Goal: Use online tool/utility

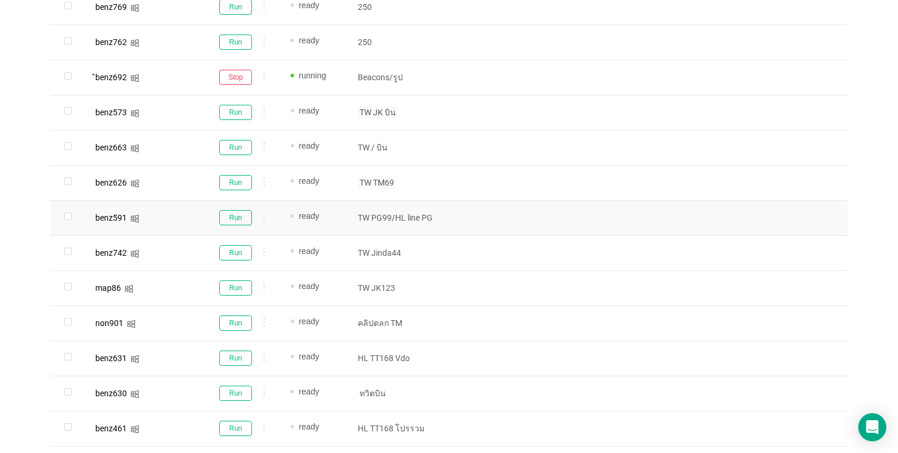
scroll to position [585, 0]
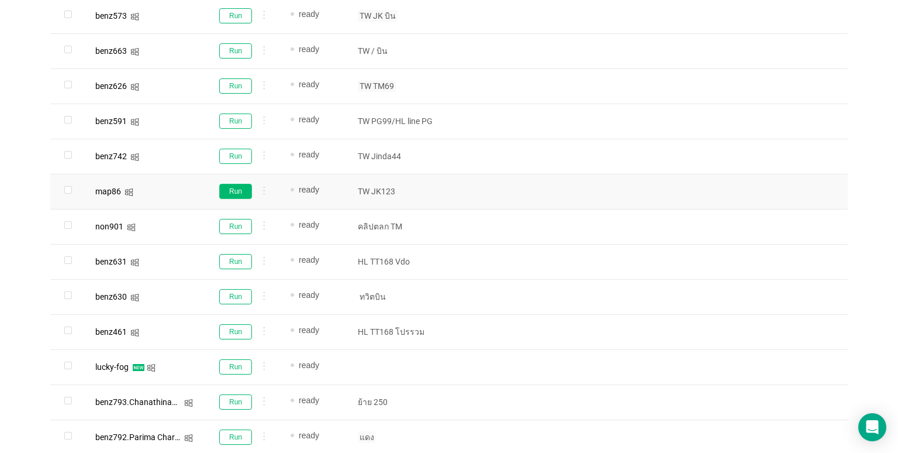
click at [239, 188] on button "Run" at bounding box center [235, 191] width 33 height 15
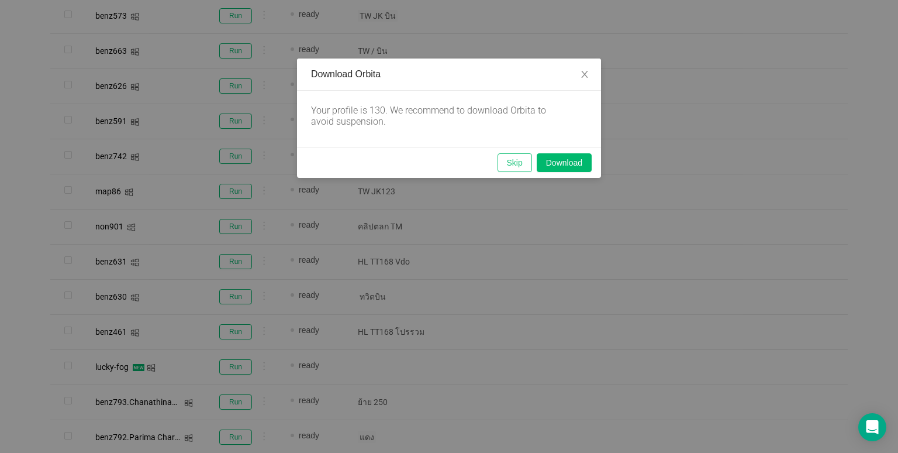
click at [508, 158] on button "Skip" at bounding box center [515, 162] width 35 height 19
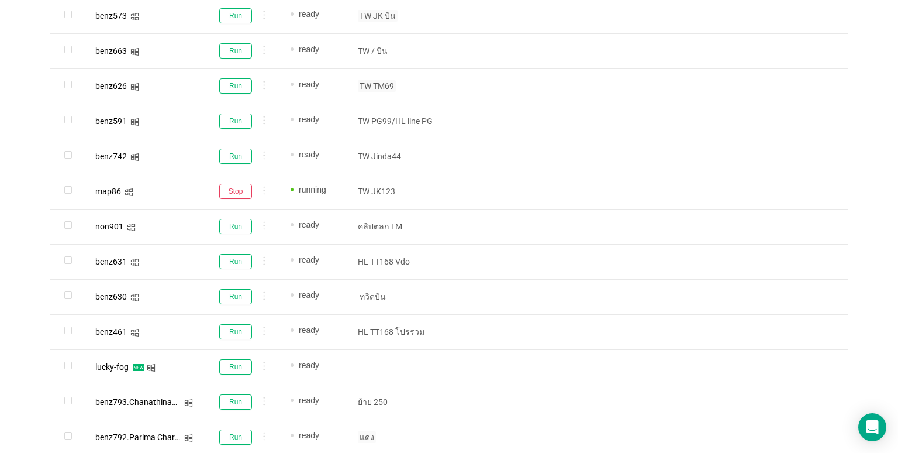
scroll to position [713, 0]
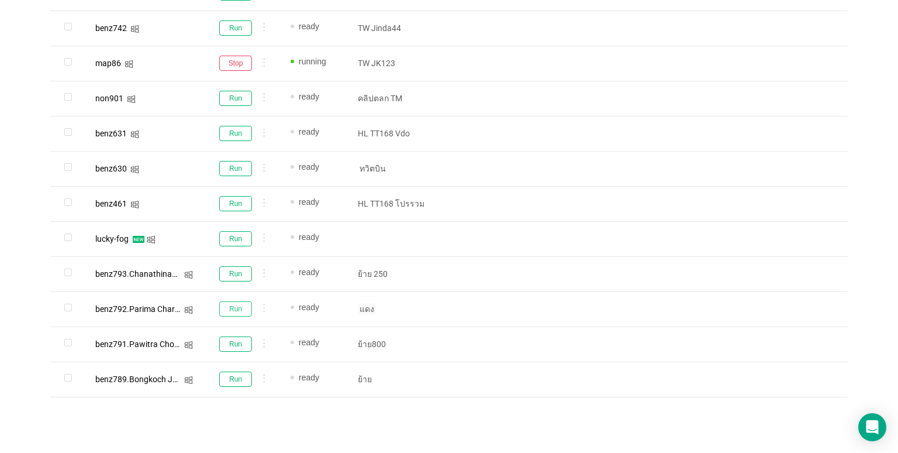
drag, startPoint x: 234, startPoint y: 309, endPoint x: 326, endPoint y: 287, distance: 94.5
click at [234, 309] on button "Run" at bounding box center [235, 308] width 33 height 15
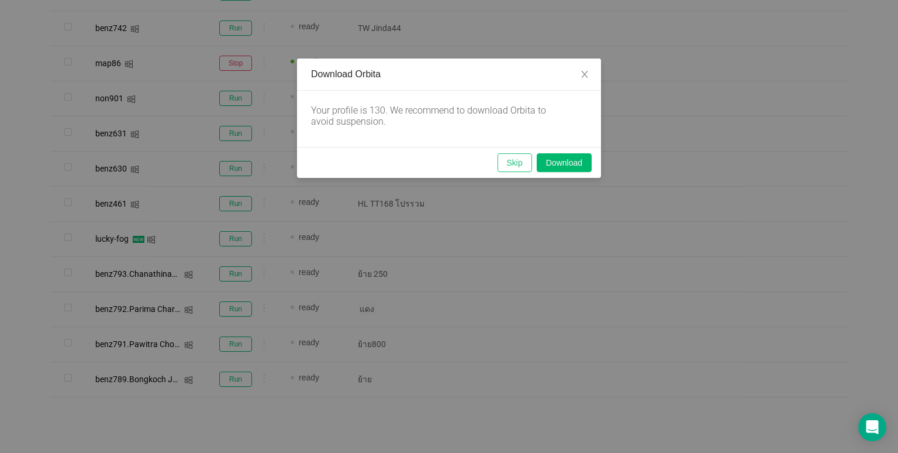
click at [515, 166] on button "Skip" at bounding box center [515, 162] width 35 height 19
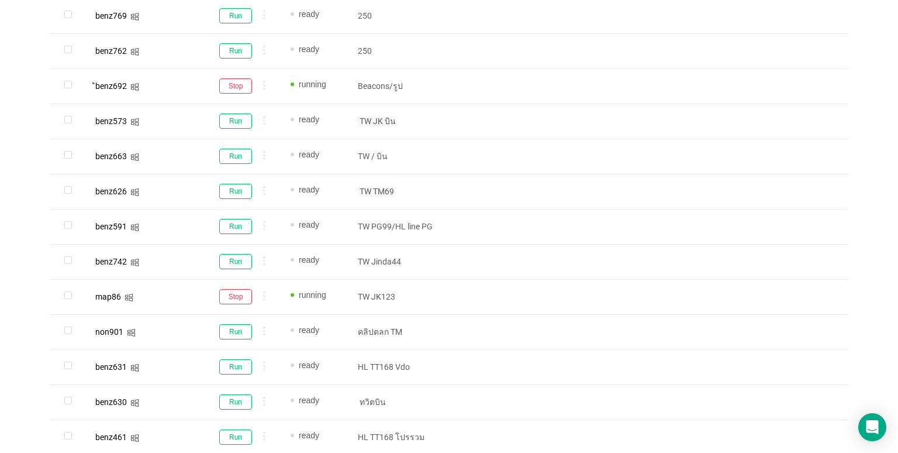
scroll to position [479, 0]
click at [240, 188] on button "Run" at bounding box center [235, 191] width 33 height 15
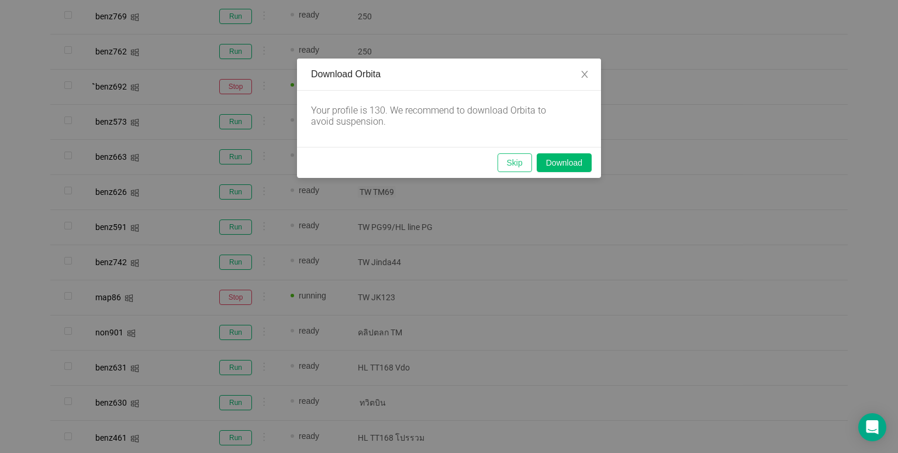
click at [503, 160] on button "Skip" at bounding box center [515, 162] width 35 height 19
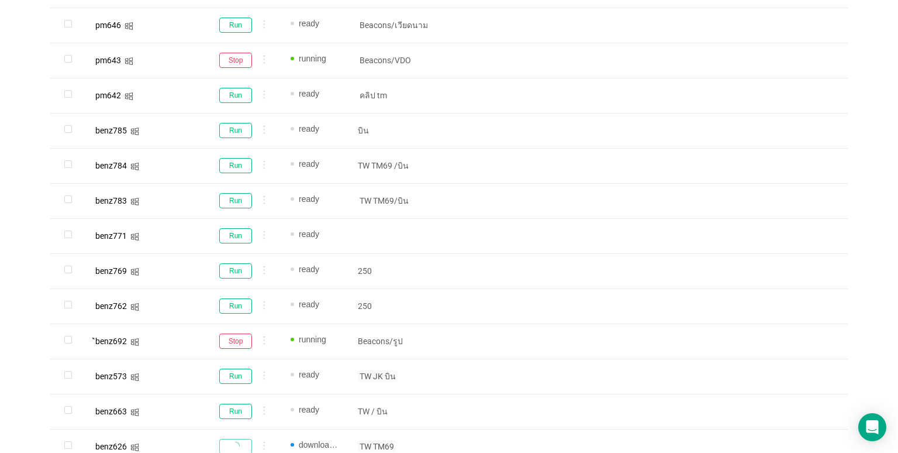
scroll to position [187, 0]
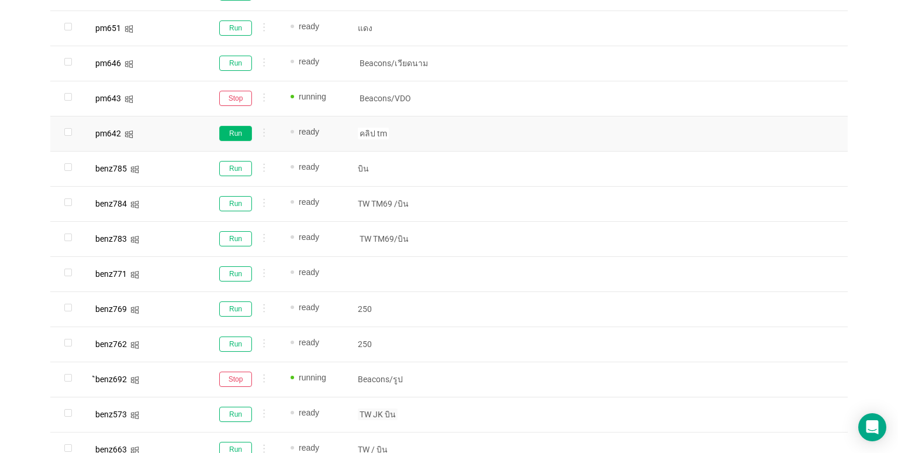
click at [242, 133] on button "Run" at bounding box center [235, 133] width 33 height 15
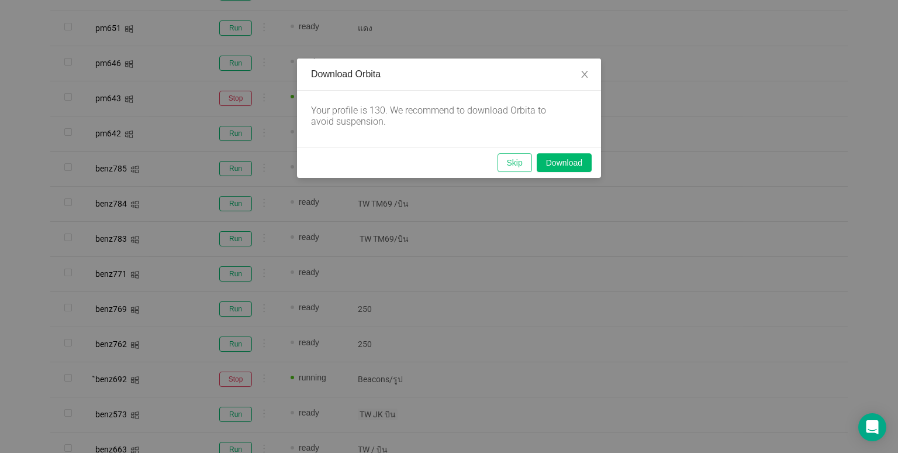
click at [520, 167] on button "Skip" at bounding box center [515, 162] width 35 height 19
